Goal: Task Accomplishment & Management: Use online tool/utility

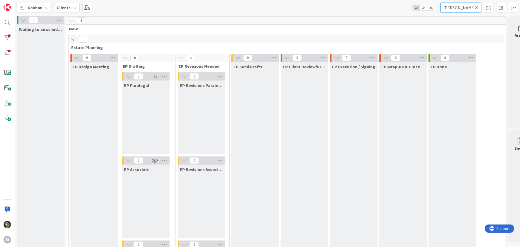
drag, startPoint x: 463, startPoint y: 7, endPoint x: 414, endPoint y: 7, distance: 48.8
click at [414, 7] on div "Kanban Clients 1x 2x 3x [PERSON_NAME]" at bounding box center [268, 7] width 506 height 15
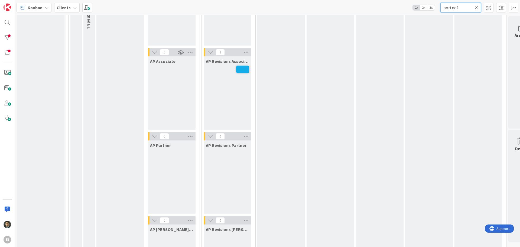
scroll to position [488, 0]
type input "portnof"
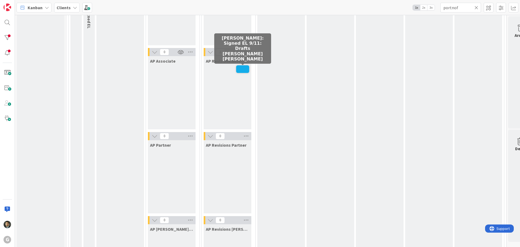
click at [243, 72] on span at bounding box center [242, 69] width 13 height 8
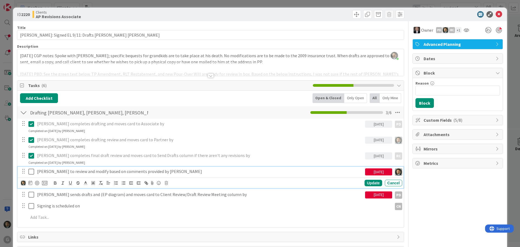
click at [34, 174] on icon at bounding box center [31, 171] width 6 height 7
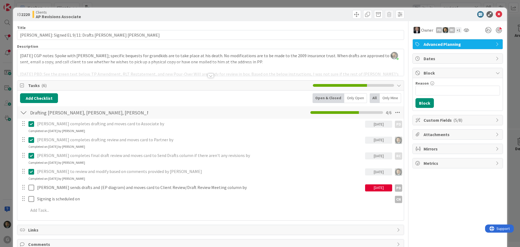
click at [346, 13] on div at bounding box center [308, 14] width 192 height 9
click at [353, 14] on span at bounding box center [357, 14] width 9 height 9
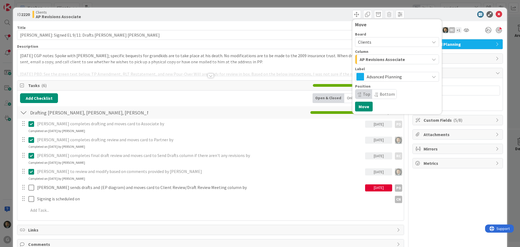
click at [363, 58] on span "AP Revisions Associate" at bounding box center [382, 59] width 45 height 7
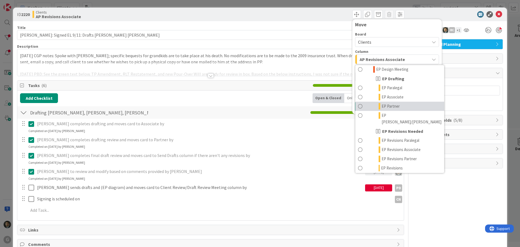
scroll to position [81, 0]
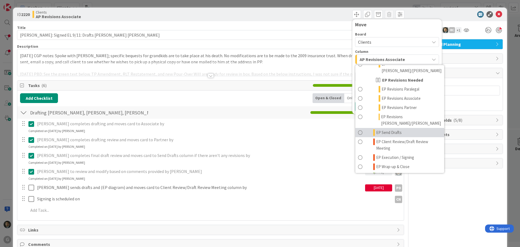
click at [379, 129] on span "EP Send Drafts" at bounding box center [389, 132] width 25 height 7
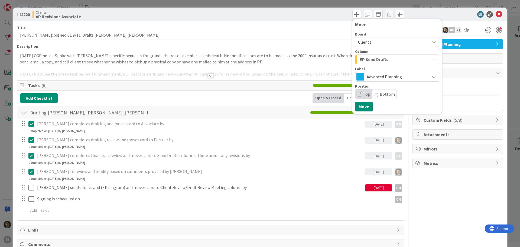
click at [385, 56] on div "EP Send Drafts" at bounding box center [394, 59] width 71 height 9
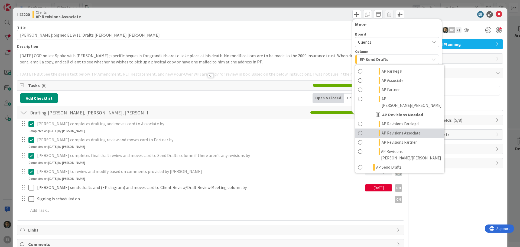
scroll to position [244, 0]
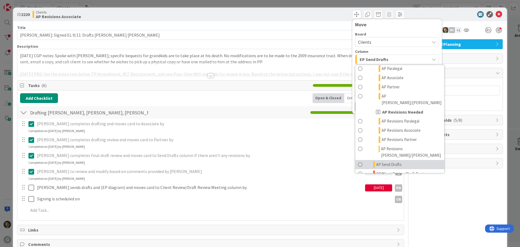
click at [391, 161] on span "AP Send Drafts" at bounding box center [389, 164] width 25 height 7
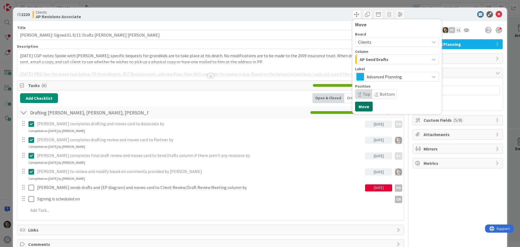
click at [359, 108] on button "Move" at bounding box center [364, 107] width 18 height 10
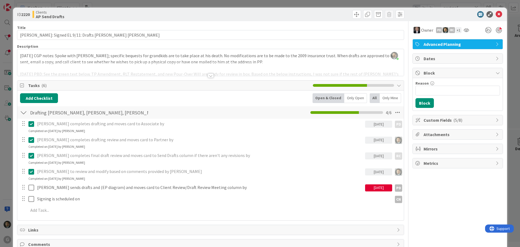
click at [209, 75] on div at bounding box center [211, 75] width 6 height 4
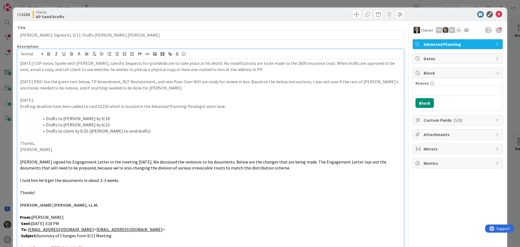
click at [305, 4] on div "ID 2220 Clients AP Send Drafts Move Move Title 53 / 128 [PERSON_NAME]: Signed E…" at bounding box center [260, 123] width 520 height 247
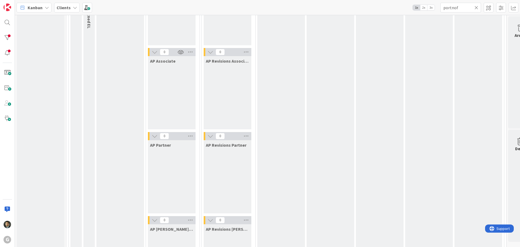
click at [477, 7] on icon at bounding box center [477, 7] width 4 height 5
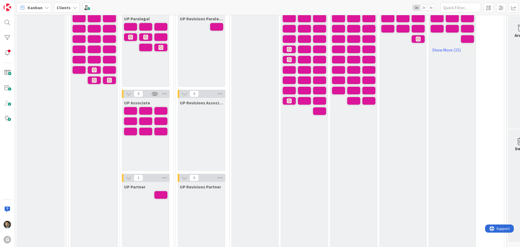
scroll to position [825, 0]
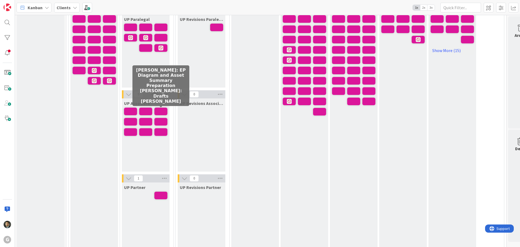
click at [161, 110] on span at bounding box center [161, 112] width 13 height 8
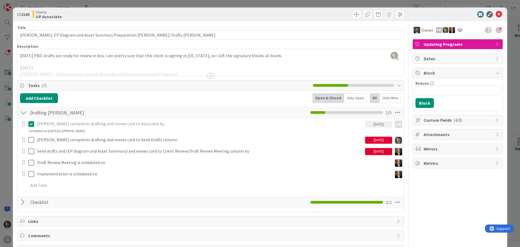
click at [182, 111] on div "Drafting [PERSON_NAME] Checklist Name 20 / 64 Drafting [PERSON_NAME] 1 / 5" at bounding box center [210, 112] width 387 height 12
